Goal: Task Accomplishment & Management: Complete application form

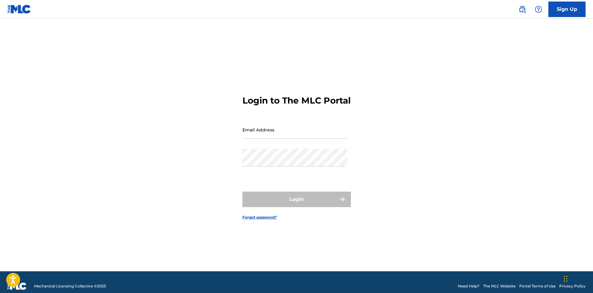
type input "[EMAIL_ADDRESS][DOMAIN_NAME]"
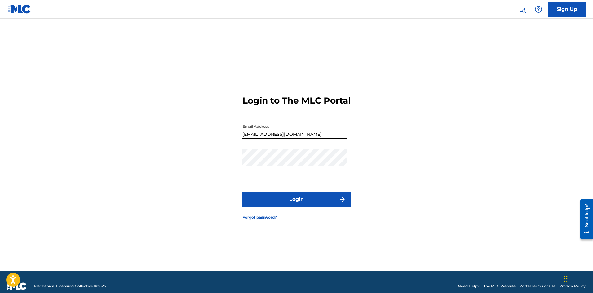
click at [255, 204] on button "Login" at bounding box center [297, 200] width 109 height 16
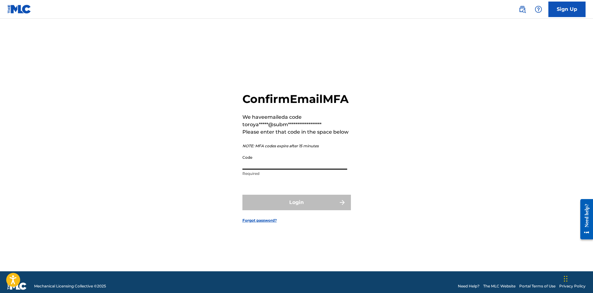
click at [321, 170] on input "Code" at bounding box center [295, 161] width 105 height 18
paste input "519531"
type input "519531"
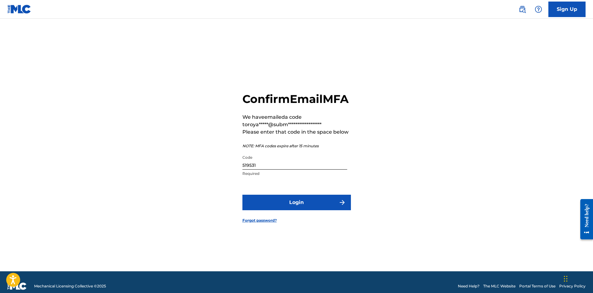
click at [325, 210] on button "Login" at bounding box center [297, 203] width 109 height 16
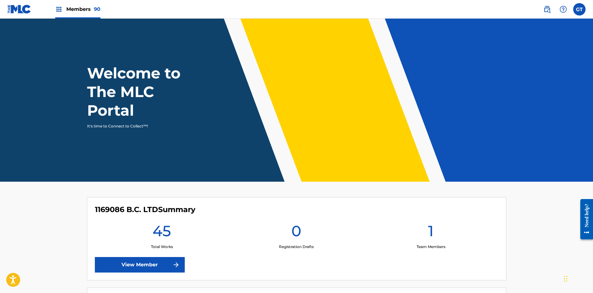
click at [58, 9] on img at bounding box center [58, 9] width 7 height 7
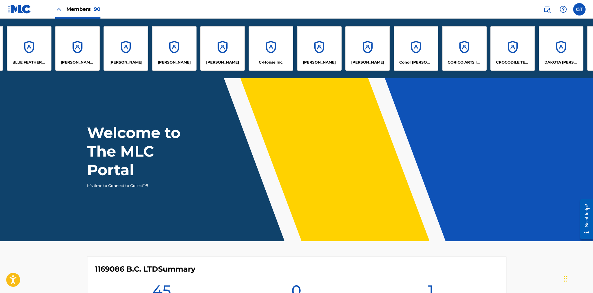
scroll to position [0, 438]
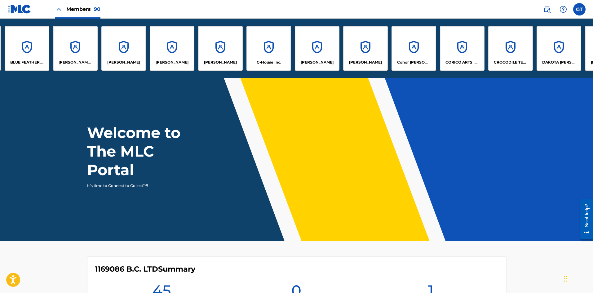
click at [130, 66] on div "[PERSON_NAME]" at bounding box center [123, 48] width 45 height 45
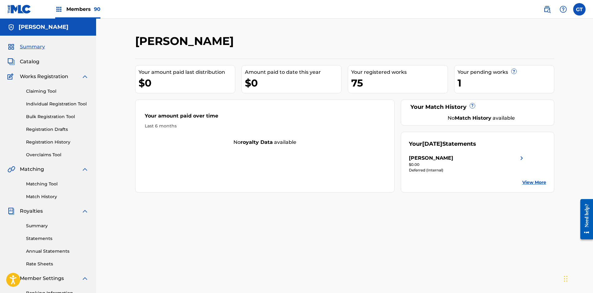
click at [54, 116] on link "Bulk Registration Tool" at bounding box center [57, 117] width 63 height 7
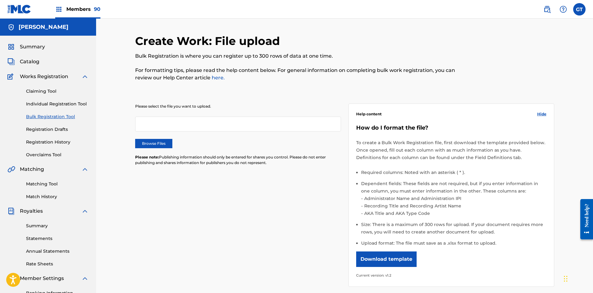
click at [163, 146] on label "Browse Files" at bounding box center [153, 143] width 37 height 9
click at [0, 0] on input "Browse Files" at bounding box center [0, 0] width 0 height 0
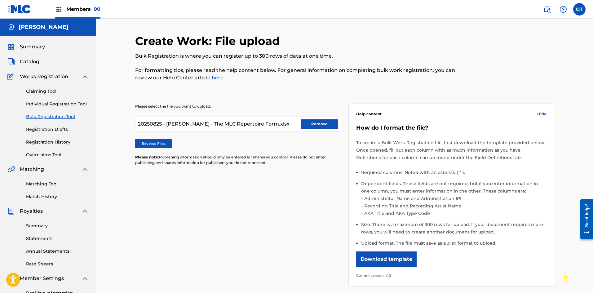
scroll to position [91, 0]
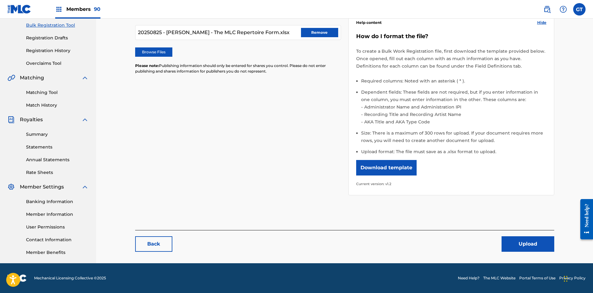
click at [520, 245] on button "Upload" at bounding box center [528, 244] width 53 height 16
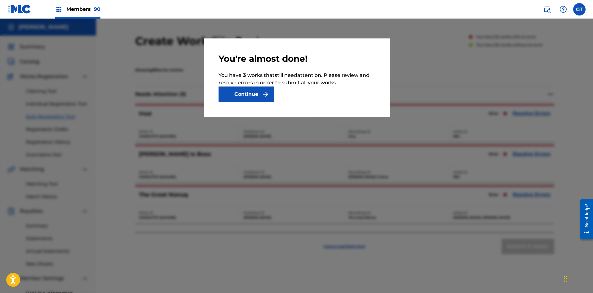
click at [270, 98] on button "Continue" at bounding box center [247, 95] width 56 height 16
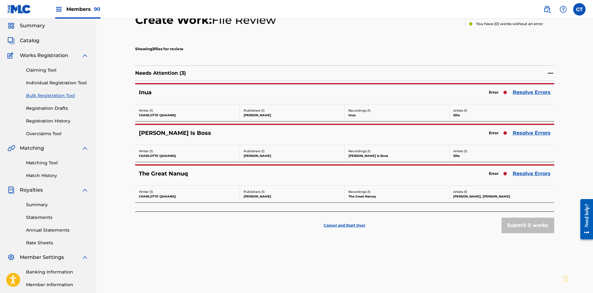
scroll to position [21, 0]
click at [538, 91] on link "Resolve Errors" at bounding box center [532, 91] width 38 height 7
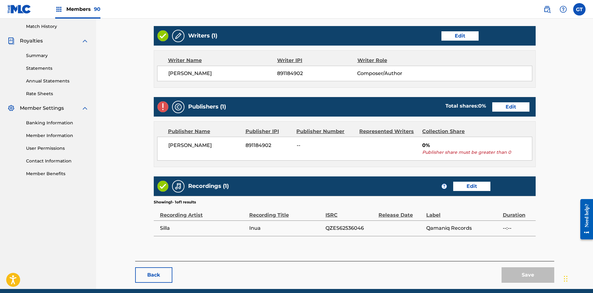
scroll to position [171, 0]
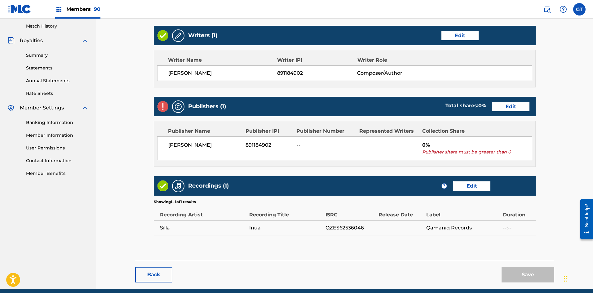
click at [515, 109] on link "Edit" at bounding box center [511, 106] width 37 height 9
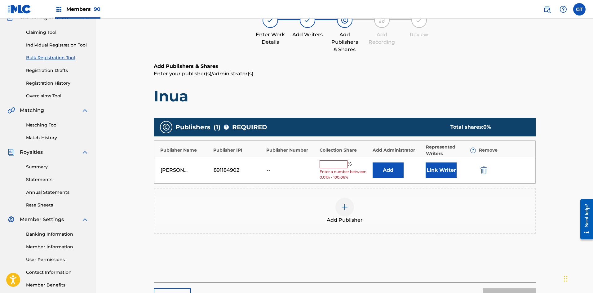
scroll to position [59, 0]
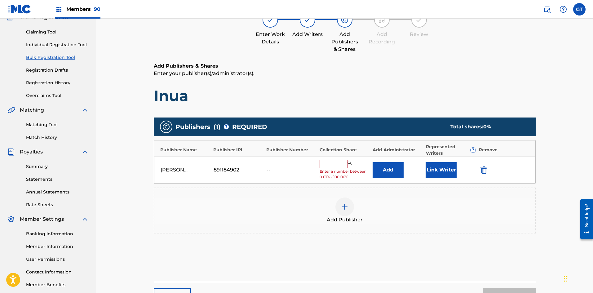
click at [342, 162] on input "text" at bounding box center [334, 164] width 28 height 8
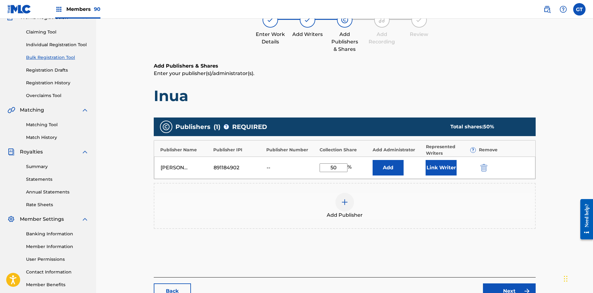
type input "50"
click at [444, 239] on div "Publishers ( 1 ) ? REQUIRED Total shares: 50 % Publisher Name Publisher IPI Pub…" at bounding box center [345, 182] width 382 height 136
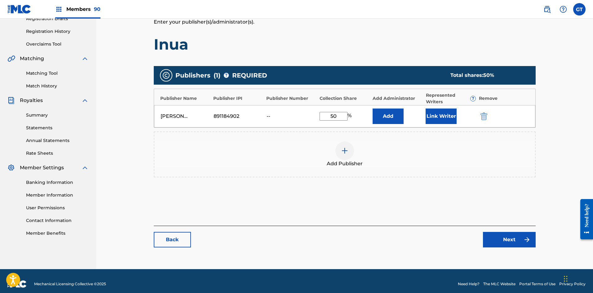
scroll to position [109, 0]
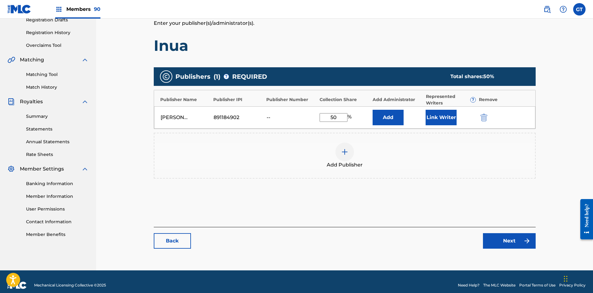
click at [524, 235] on link "Next" at bounding box center [509, 241] width 53 height 16
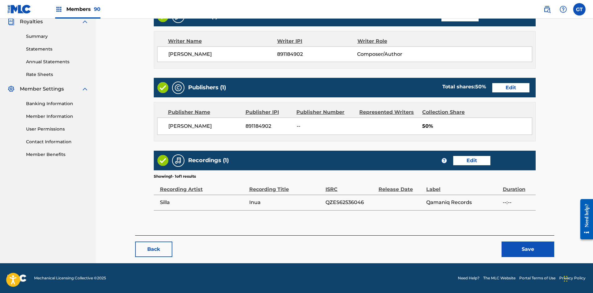
scroll to position [188, 0]
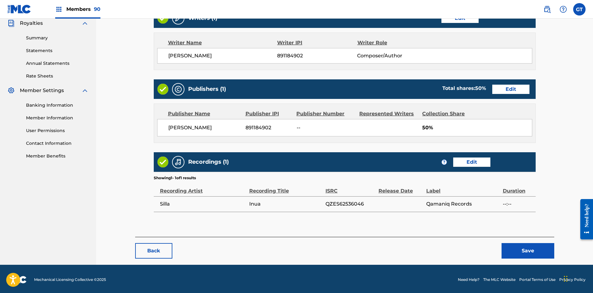
click at [524, 250] on button "Save" at bounding box center [528, 251] width 53 height 16
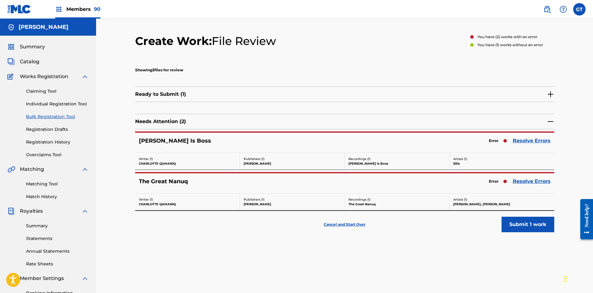
click at [525, 141] on link "Resolve Errors" at bounding box center [532, 140] width 38 height 7
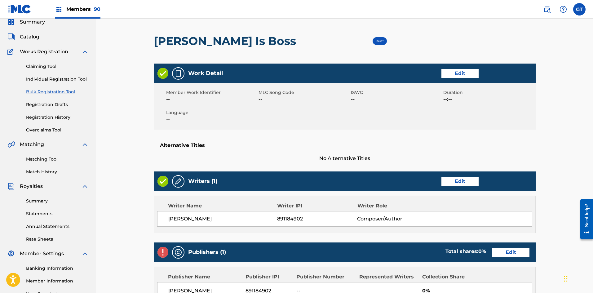
scroll to position [120, 0]
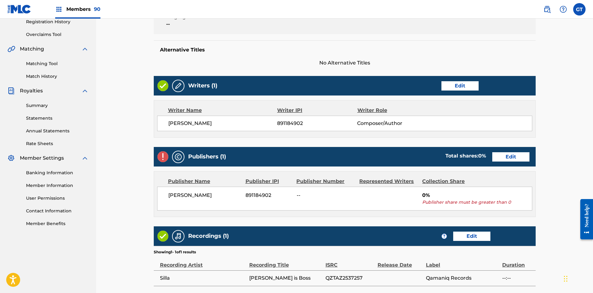
click at [509, 159] on link "Edit" at bounding box center [511, 156] width 37 height 9
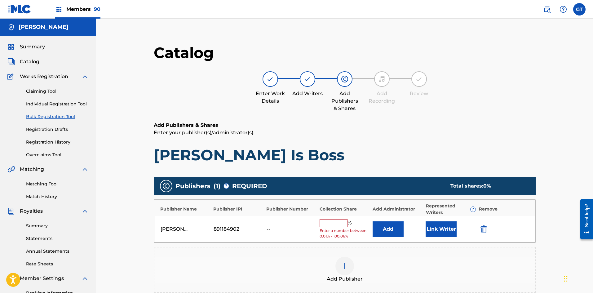
click at [334, 222] on input "text" at bounding box center [334, 223] width 28 height 8
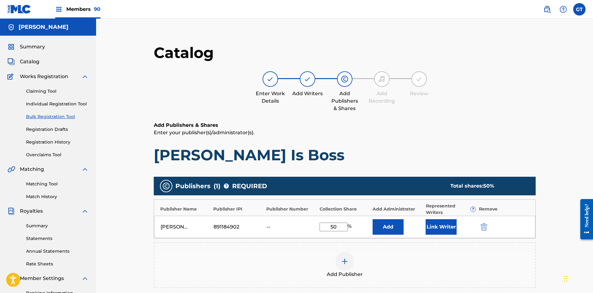
scroll to position [117, 0]
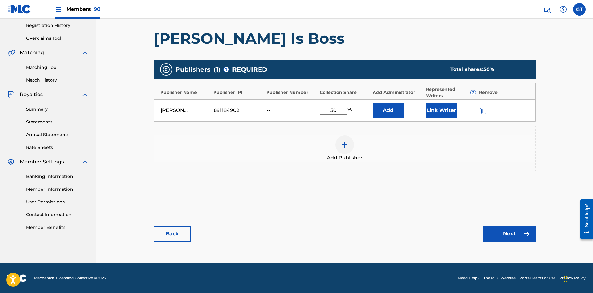
type input "50"
click at [522, 232] on link "Next" at bounding box center [509, 234] width 53 height 16
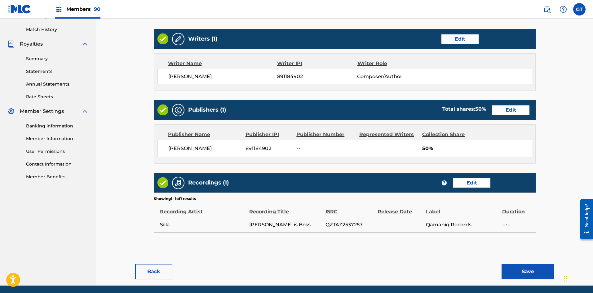
scroll to position [168, 0]
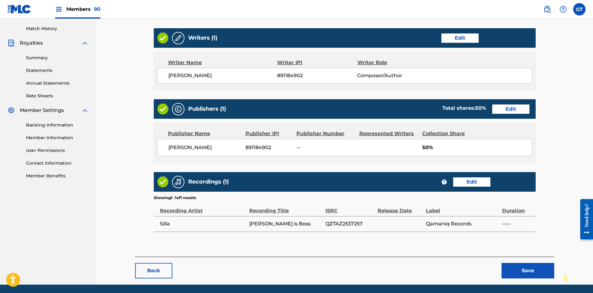
click at [528, 273] on button "Save" at bounding box center [528, 271] width 53 height 16
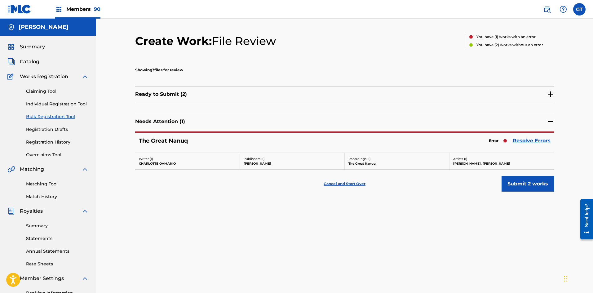
click at [528, 140] on link "Resolve Errors" at bounding box center [532, 140] width 38 height 7
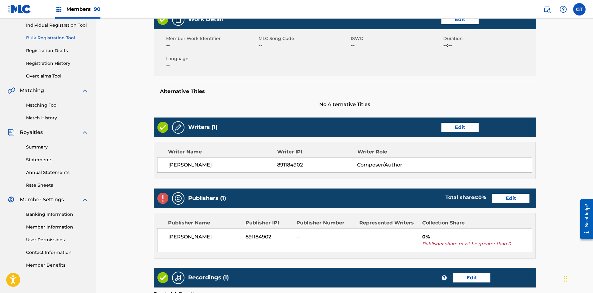
scroll to position [79, 0]
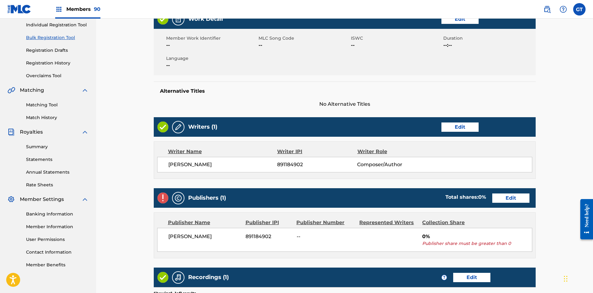
click at [511, 200] on link "Edit" at bounding box center [511, 198] width 37 height 9
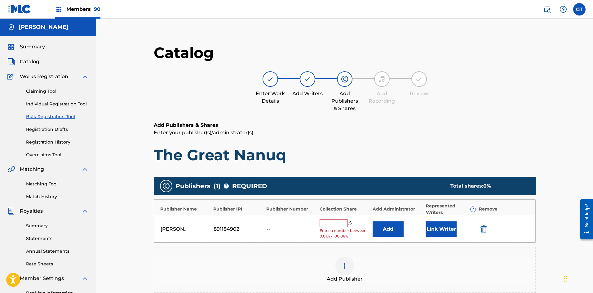
click at [327, 221] on input "text" at bounding box center [334, 223] width 28 height 8
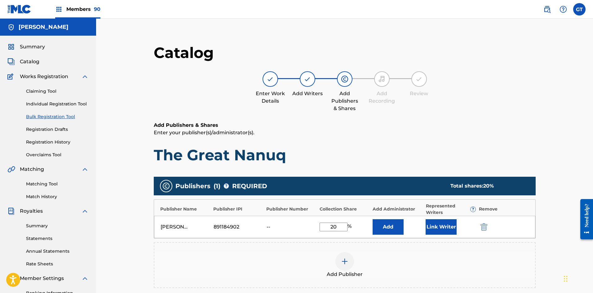
scroll to position [117, 0]
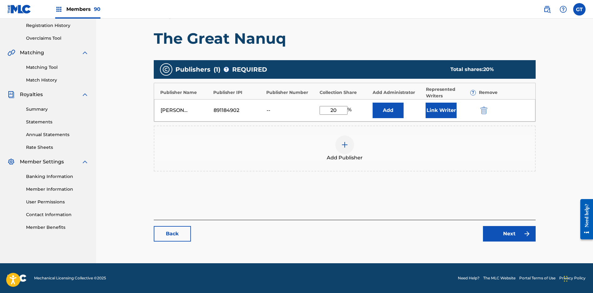
type input "20"
click at [518, 231] on link "Next" at bounding box center [509, 234] width 53 height 16
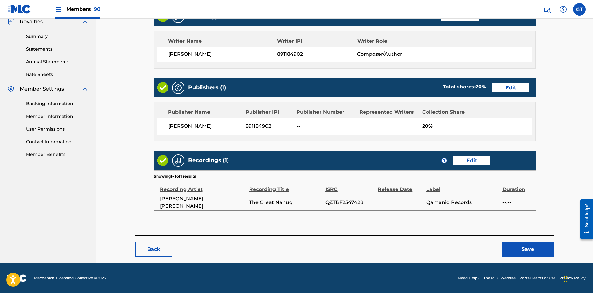
scroll to position [189, 0]
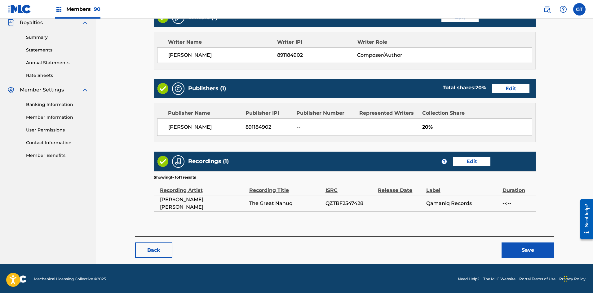
click at [546, 245] on button "Save" at bounding box center [528, 251] width 53 height 16
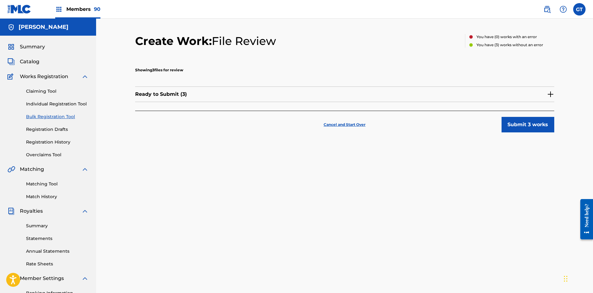
click at [530, 121] on button "Submit 3 works" at bounding box center [528, 125] width 53 height 16
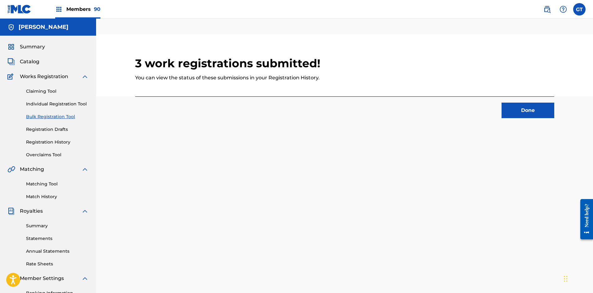
click at [531, 111] on button "Done" at bounding box center [528, 111] width 53 height 16
